Goal: Understand process/instructions: Learn how to perform a task or action

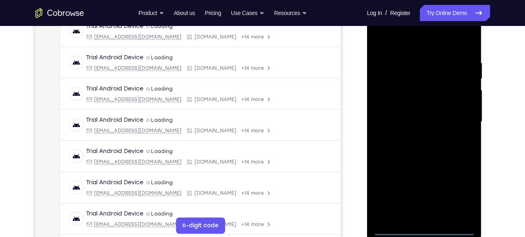
click at [462, 185] on div at bounding box center [424, 121] width 102 height 227
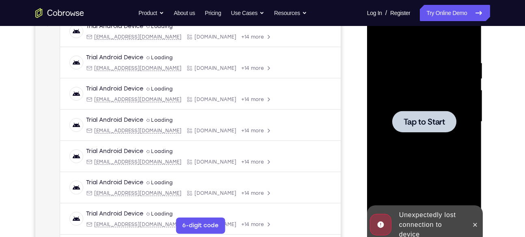
click at [393, 84] on div at bounding box center [424, 121] width 102 height 227
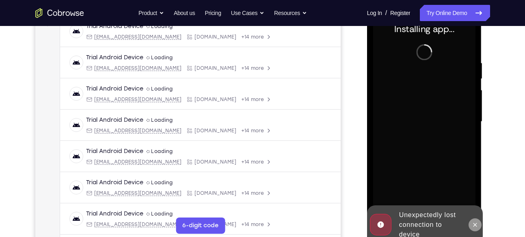
click at [472, 229] on button at bounding box center [474, 224] width 13 height 13
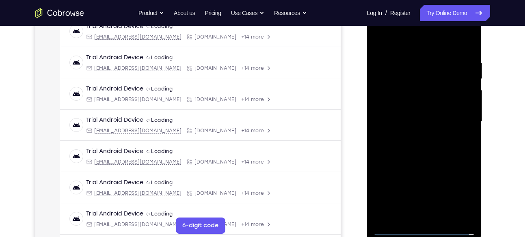
click at [425, 225] on div at bounding box center [424, 121] width 102 height 227
click at [425, 229] on div at bounding box center [424, 121] width 102 height 227
click at [457, 195] on div at bounding box center [424, 121] width 102 height 227
click at [402, 43] on div at bounding box center [424, 121] width 102 height 227
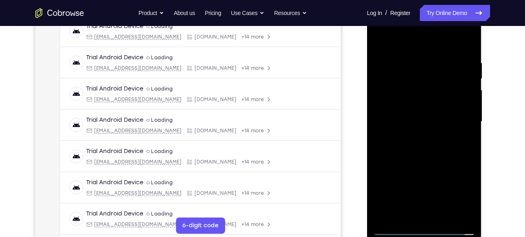
click at [457, 114] on div at bounding box center [424, 121] width 102 height 227
click at [416, 138] on div at bounding box center [424, 121] width 102 height 227
click at [417, 118] on div at bounding box center [424, 121] width 102 height 227
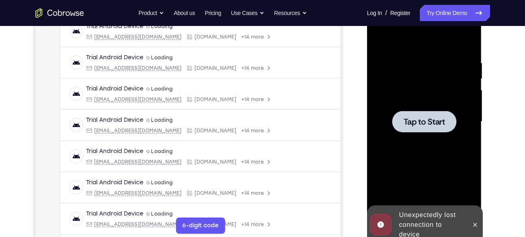
click at [432, 115] on div at bounding box center [424, 122] width 64 height 22
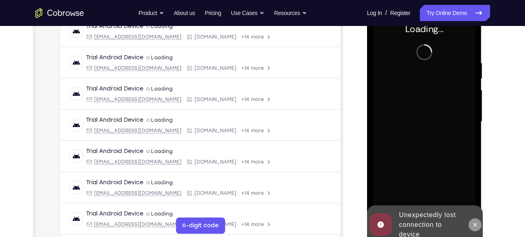
click at [477, 222] on icon at bounding box center [475, 225] width 6 height 6
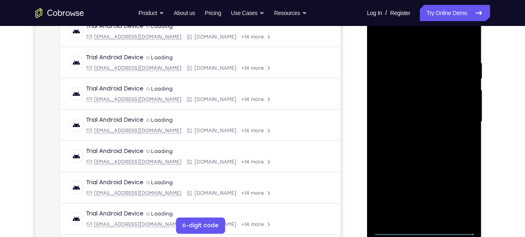
click at [417, 228] on div at bounding box center [424, 121] width 102 height 227
click at [427, 217] on div at bounding box center [424, 121] width 102 height 227
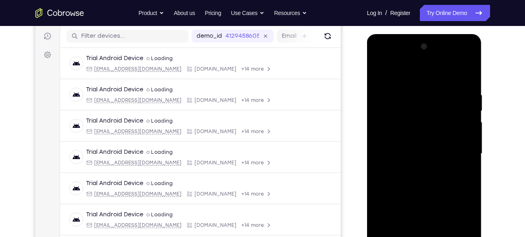
scroll to position [100, 0]
click at [464, 58] on div at bounding box center [424, 154] width 102 height 227
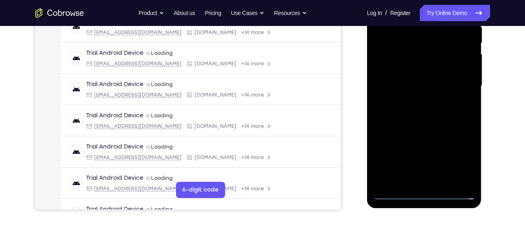
scroll to position [171, 0]
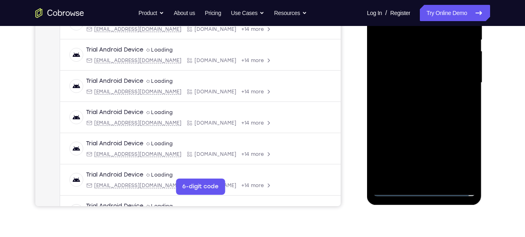
click at [427, 186] on div at bounding box center [424, 82] width 102 height 227
click at [426, 188] on div at bounding box center [424, 82] width 102 height 227
click at [457, 156] on div at bounding box center [424, 82] width 102 height 227
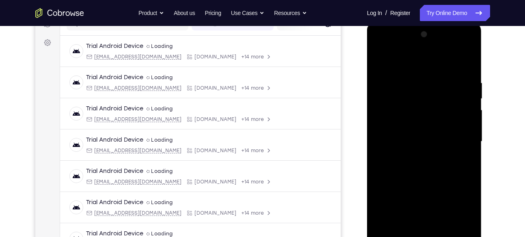
scroll to position [111, 0]
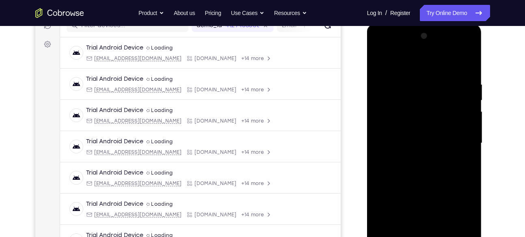
click at [401, 66] on div at bounding box center [424, 143] width 102 height 227
click at [459, 136] on div at bounding box center [424, 143] width 102 height 227
click at [464, 181] on div at bounding box center [424, 143] width 102 height 227
click at [463, 145] on div at bounding box center [424, 143] width 102 height 227
click at [465, 181] on div at bounding box center [424, 143] width 102 height 227
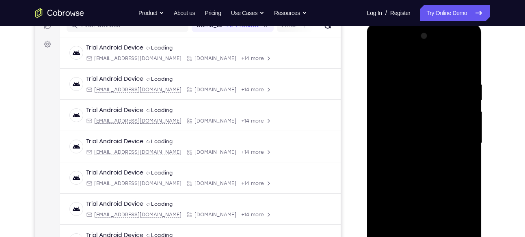
click at [420, 156] on div at bounding box center [424, 143] width 102 height 227
click at [423, 138] on div at bounding box center [424, 143] width 102 height 227
click at [423, 128] on div at bounding box center [424, 143] width 102 height 227
click at [423, 142] on div at bounding box center [424, 143] width 102 height 227
click at [425, 169] on div at bounding box center [424, 143] width 102 height 227
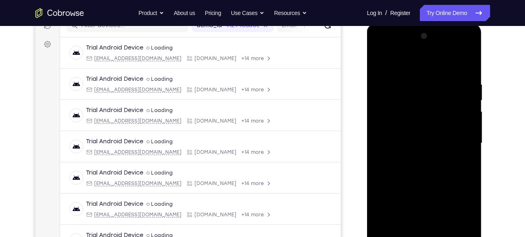
click at [425, 169] on div at bounding box center [424, 143] width 102 height 227
click at [425, 168] on div at bounding box center [424, 143] width 102 height 227
click at [463, 153] on div at bounding box center [424, 143] width 102 height 227
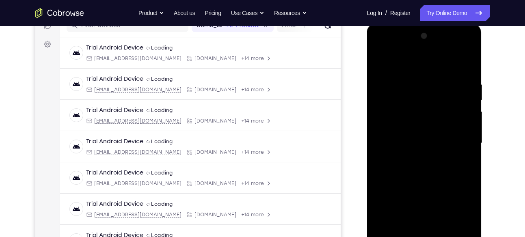
click at [433, 143] on div at bounding box center [424, 143] width 102 height 227
click at [437, 163] on div at bounding box center [424, 143] width 102 height 227
click at [411, 155] on div at bounding box center [424, 143] width 102 height 227
click at [410, 155] on div at bounding box center [424, 143] width 102 height 227
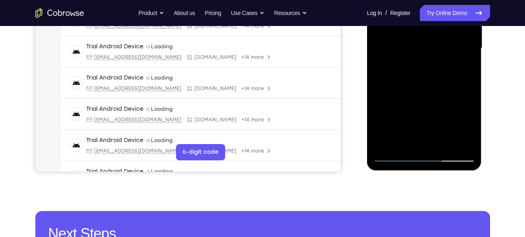
scroll to position [207, 0]
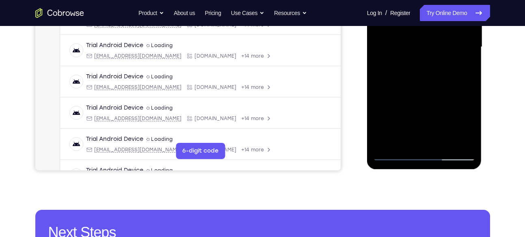
click at [395, 154] on div at bounding box center [424, 46] width 102 height 227
click at [409, 59] on div at bounding box center [424, 46] width 102 height 227
click at [426, 43] on div at bounding box center [424, 46] width 102 height 227
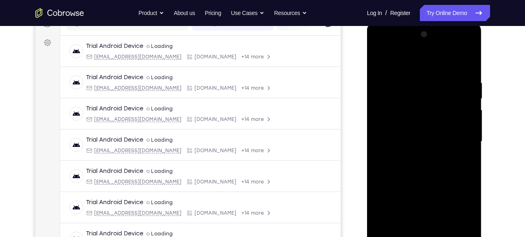
scroll to position [112, 0]
click at [454, 143] on div at bounding box center [424, 141] width 102 height 227
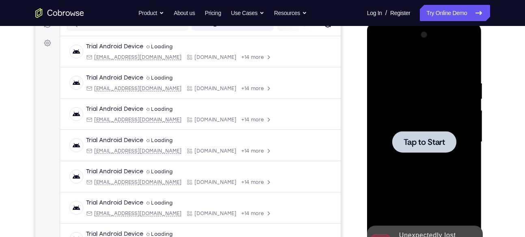
click at [433, 138] on span "Tap to Start" at bounding box center [423, 142] width 41 height 8
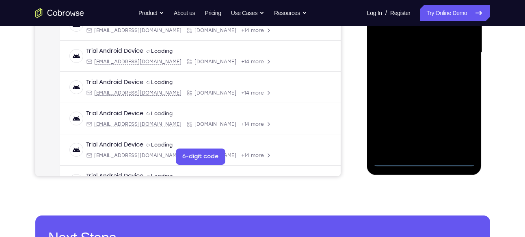
scroll to position [196, 0]
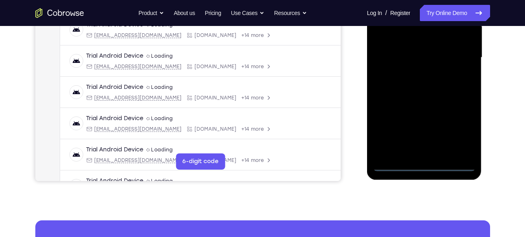
click at [422, 164] on div at bounding box center [424, 57] width 102 height 227
click at [455, 129] on div at bounding box center [424, 57] width 102 height 227
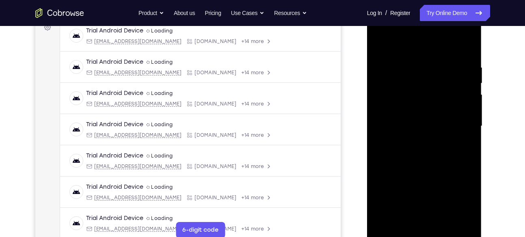
scroll to position [127, 0]
click at [425, 54] on div at bounding box center [424, 126] width 102 height 227
click at [459, 124] on div at bounding box center [424, 126] width 102 height 227
click at [434, 223] on div at bounding box center [424, 126] width 102 height 227
click at [422, 122] on div at bounding box center [424, 126] width 102 height 227
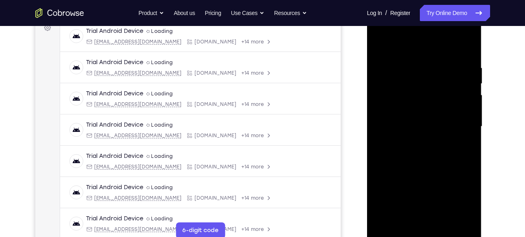
click at [422, 112] on div at bounding box center [424, 126] width 102 height 227
click at [422, 126] on div at bounding box center [424, 126] width 102 height 227
click at [425, 148] on div at bounding box center [424, 126] width 102 height 227
click at [425, 152] on div at bounding box center [424, 126] width 102 height 227
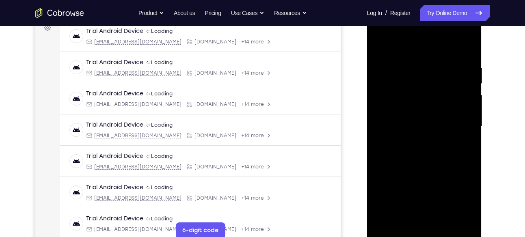
click at [425, 152] on div at bounding box center [424, 126] width 102 height 227
click at [467, 135] on div at bounding box center [424, 126] width 102 height 227
click at [397, 110] on div at bounding box center [424, 126] width 102 height 227
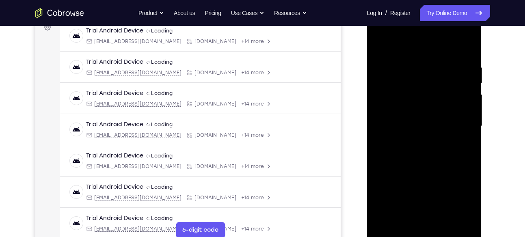
click at [413, 122] on div at bounding box center [424, 126] width 102 height 227
click at [422, 147] on div at bounding box center [424, 126] width 102 height 227
click at [423, 151] on div at bounding box center [424, 126] width 102 height 227
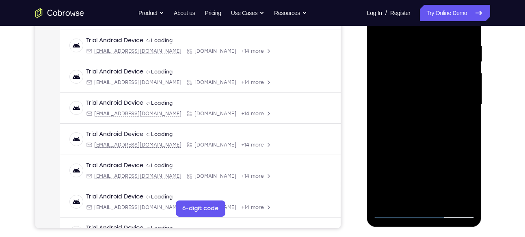
click at [422, 131] on div at bounding box center [424, 104] width 102 height 227
click at [429, 136] on div at bounding box center [424, 104] width 102 height 227
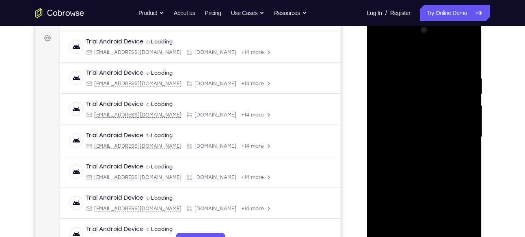
scroll to position [116, 0]
click at [458, 57] on div at bounding box center [424, 137] width 102 height 227
click at [429, 155] on div at bounding box center [424, 137] width 102 height 227
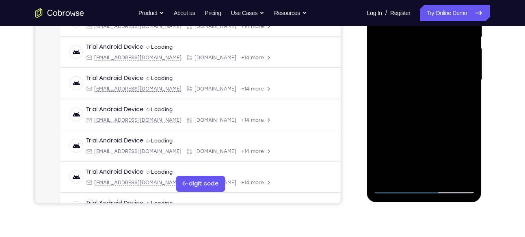
scroll to position [175, 0]
click at [399, 188] on div at bounding box center [424, 79] width 102 height 227
click at [431, 173] on div at bounding box center [424, 79] width 102 height 227
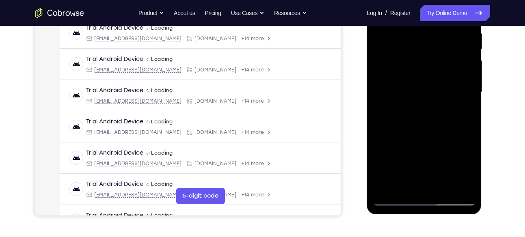
scroll to position [161, 0]
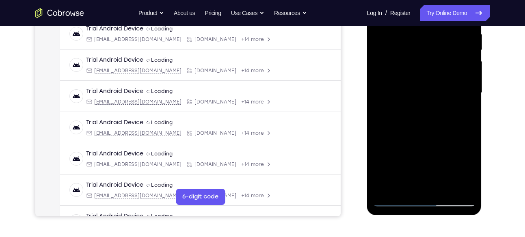
click at [418, 78] on div at bounding box center [424, 92] width 102 height 227
click at [419, 167] on div at bounding box center [424, 92] width 102 height 227
click at [422, 119] on div at bounding box center [424, 92] width 102 height 227
click at [460, 102] on div at bounding box center [424, 92] width 102 height 227
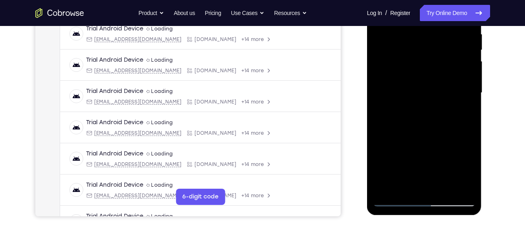
click at [426, 88] on div at bounding box center [424, 92] width 102 height 227
click at [428, 113] on div at bounding box center [424, 92] width 102 height 227
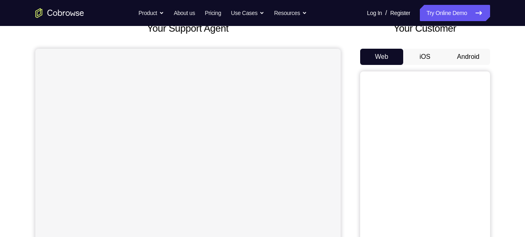
scroll to position [57, 0]
click at [489, 58] on button "Android" at bounding box center [467, 56] width 43 height 16
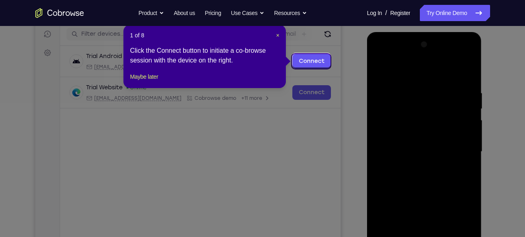
scroll to position [102, 0]
click at [276, 35] on span "×" at bounding box center [277, 35] width 3 height 6
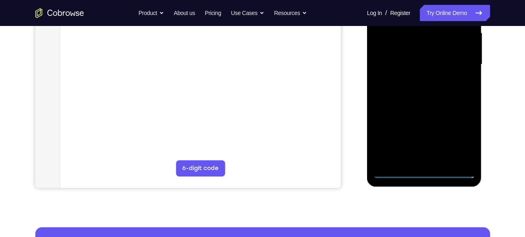
scroll to position [190, 0]
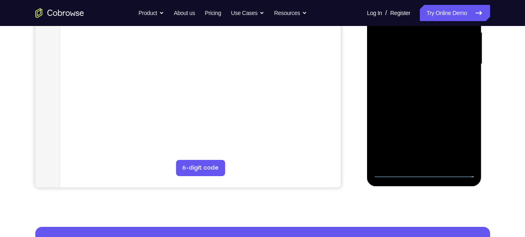
click at [423, 166] on div at bounding box center [424, 63] width 102 height 227
click at [424, 169] on div at bounding box center [424, 63] width 102 height 227
click at [423, 159] on div at bounding box center [424, 63] width 102 height 227
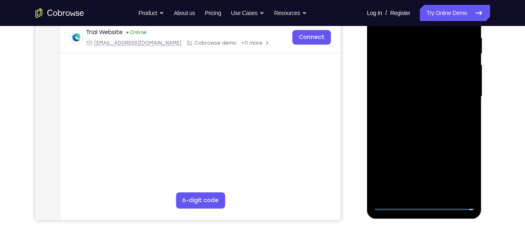
scroll to position [157, 0]
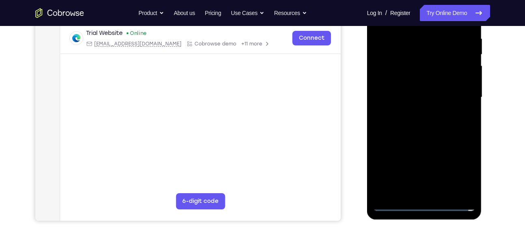
click at [421, 209] on div at bounding box center [424, 97] width 102 height 227
click at [463, 169] on div at bounding box center [424, 97] width 102 height 227
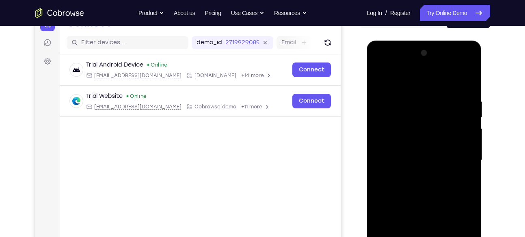
scroll to position [93, 0]
click at [413, 75] on div at bounding box center [424, 160] width 102 height 227
click at [457, 155] on div at bounding box center [424, 160] width 102 height 227
click at [420, 176] on div at bounding box center [424, 160] width 102 height 227
click at [428, 149] on div at bounding box center [424, 160] width 102 height 227
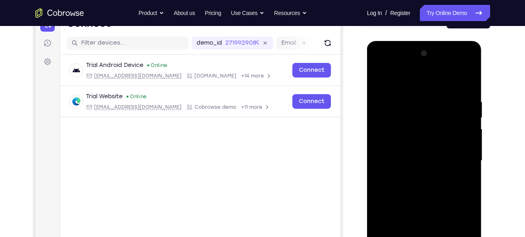
click at [421, 145] on div at bounding box center [424, 160] width 102 height 227
click at [420, 162] on div at bounding box center [424, 160] width 102 height 227
click at [423, 187] on div at bounding box center [424, 160] width 102 height 227
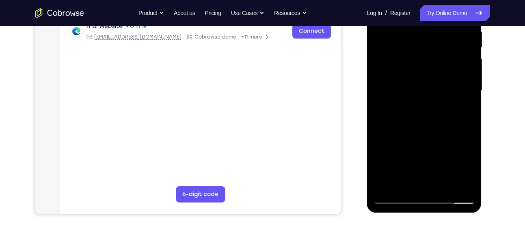
scroll to position [165, 0]
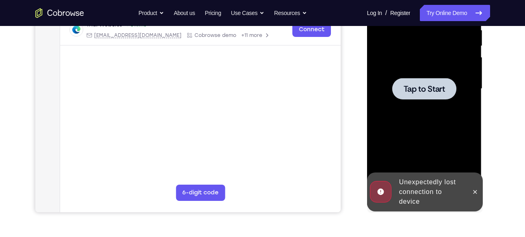
click at [461, 100] on div at bounding box center [424, 88] width 102 height 227
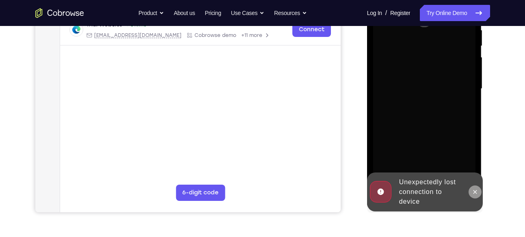
click at [476, 194] on icon at bounding box center [475, 192] width 6 height 6
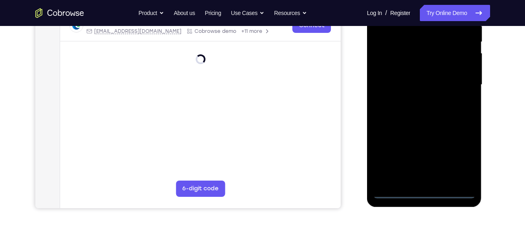
scroll to position [170, 0]
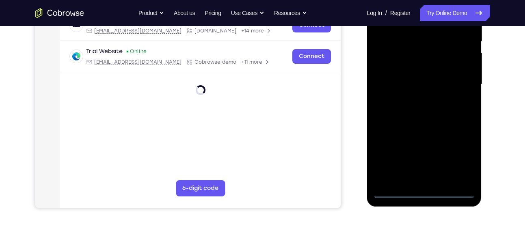
click at [426, 187] on div at bounding box center [424, 84] width 102 height 227
click at [424, 190] on div at bounding box center [424, 84] width 102 height 227
click at [458, 157] on div at bounding box center [424, 84] width 102 height 227
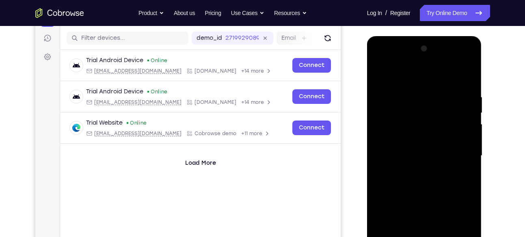
scroll to position [97, 0]
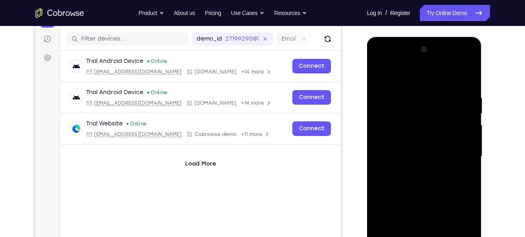
click at [398, 80] on div at bounding box center [424, 156] width 102 height 227
click at [462, 152] on div at bounding box center [424, 156] width 102 height 227
click at [415, 172] on div at bounding box center [424, 156] width 102 height 227
click at [416, 149] on div at bounding box center [424, 156] width 102 height 227
click at [416, 139] on div at bounding box center [424, 156] width 102 height 227
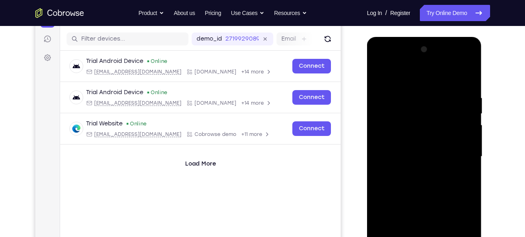
click at [419, 154] on div at bounding box center [424, 156] width 102 height 227
click at [445, 189] on div at bounding box center [424, 156] width 102 height 227
click at [444, 186] on div at bounding box center [424, 156] width 102 height 227
click at [419, 181] on div at bounding box center [424, 156] width 102 height 227
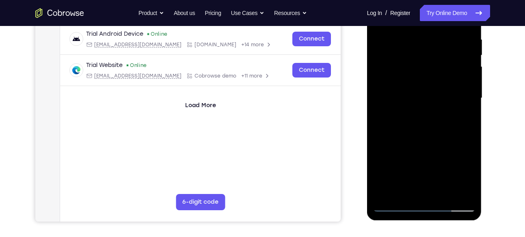
scroll to position [156, 0]
click at [466, 108] on div at bounding box center [424, 97] width 102 height 227
click at [428, 95] on div at bounding box center [424, 97] width 102 height 227
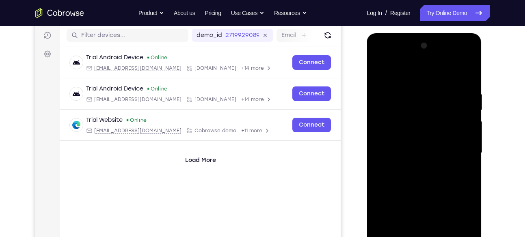
scroll to position [100, 0]
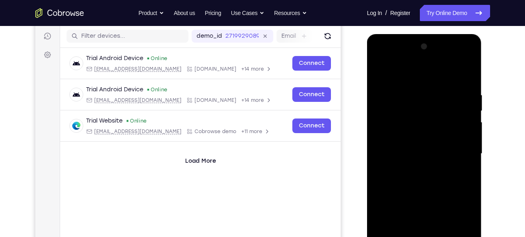
click at [459, 71] on div at bounding box center [424, 153] width 102 height 227
click at [436, 171] on div at bounding box center [424, 153] width 102 height 227
click at [441, 179] on div at bounding box center [424, 153] width 102 height 227
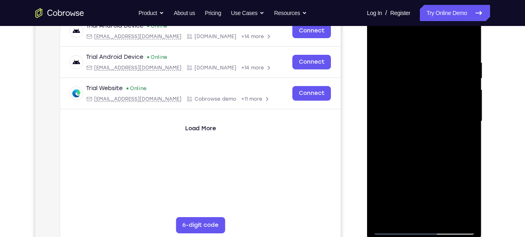
scroll to position [135, 0]
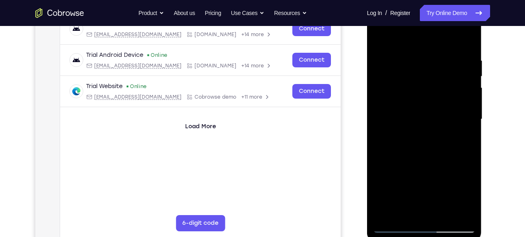
click at [428, 142] on div at bounding box center [424, 119] width 102 height 227
click at [442, 147] on div at bounding box center [424, 119] width 102 height 227
click at [423, 145] on div at bounding box center [424, 119] width 102 height 227
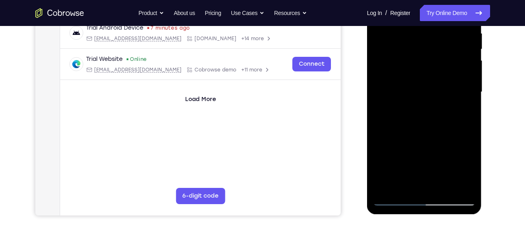
scroll to position [171, 0]
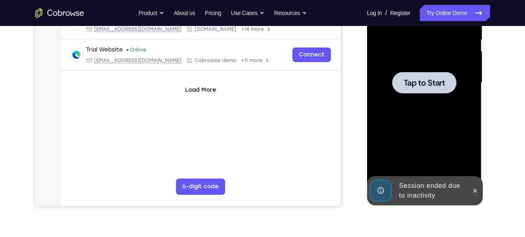
click at [433, 90] on div at bounding box center [424, 83] width 64 height 22
